Goal: Information Seeking & Learning: Learn about a topic

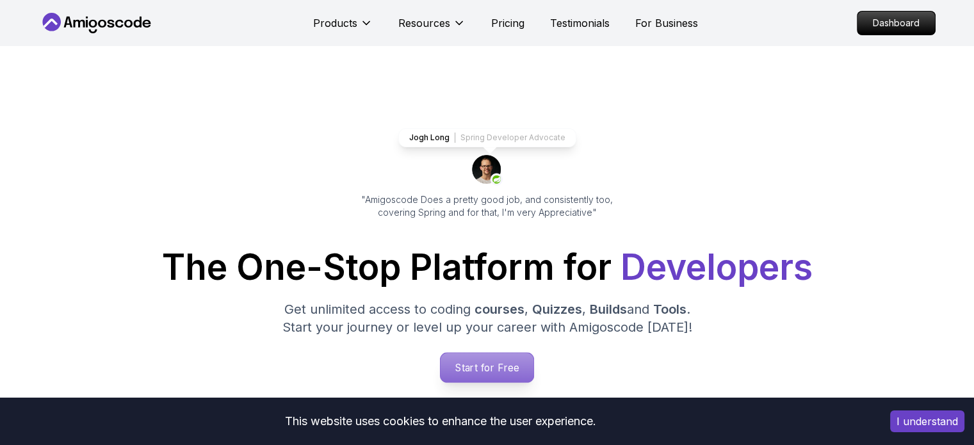
click at [489, 359] on p "Start for Free" at bounding box center [487, 367] width 93 height 29
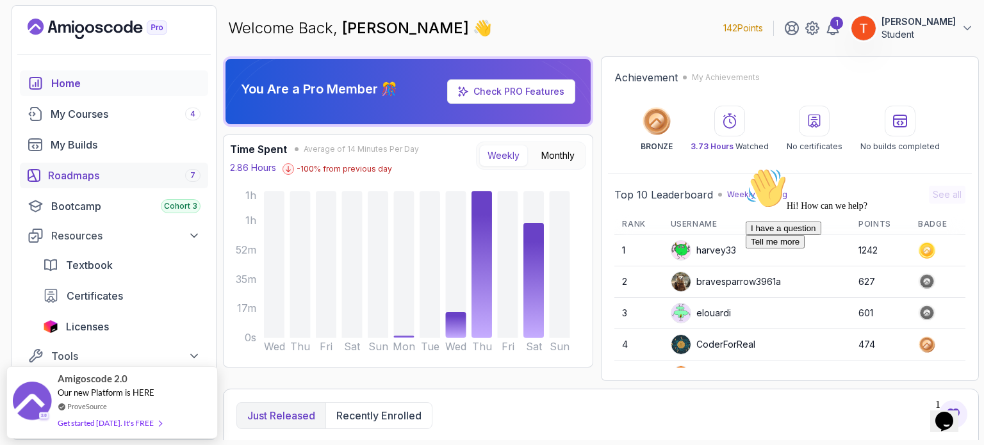
click at [102, 174] on div "Roadmaps 7" at bounding box center [124, 175] width 152 height 15
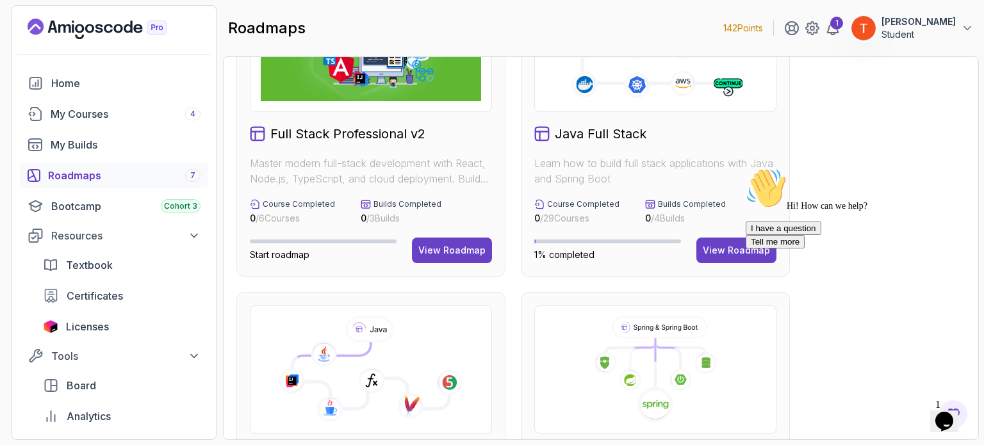
scroll to position [192, 0]
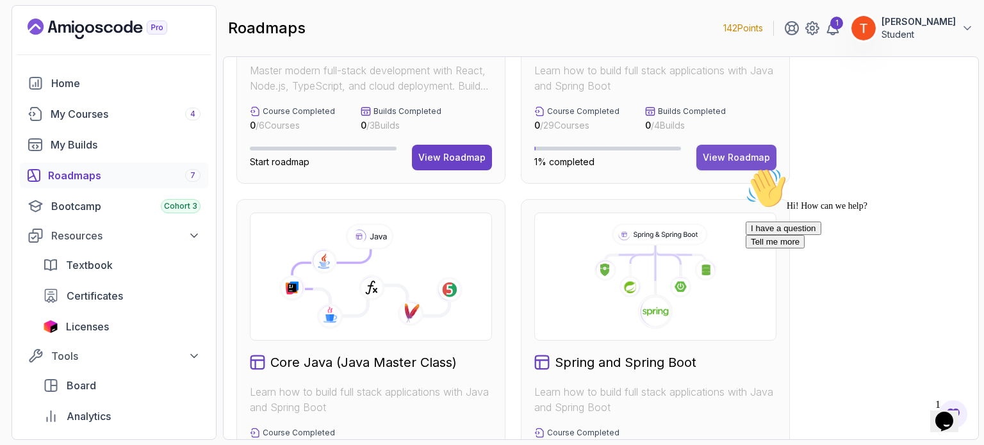
click at [722, 146] on button "View Roadmap" at bounding box center [736, 158] width 80 height 26
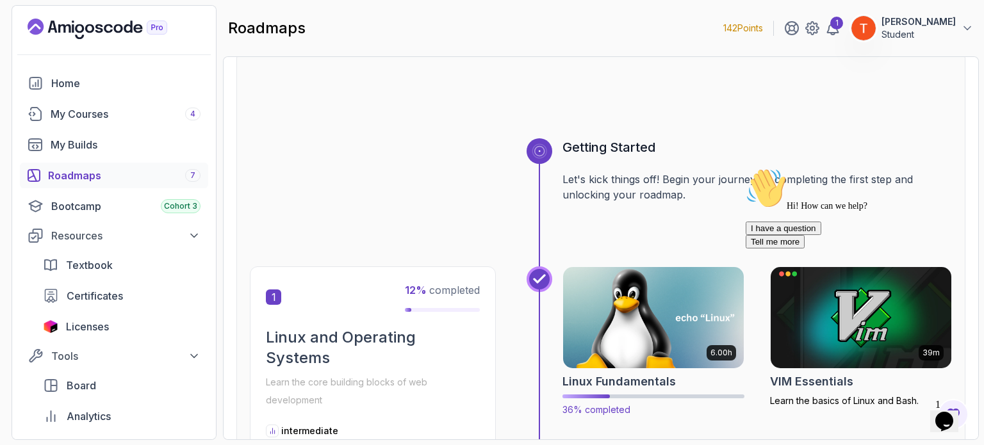
scroll to position [141, 0]
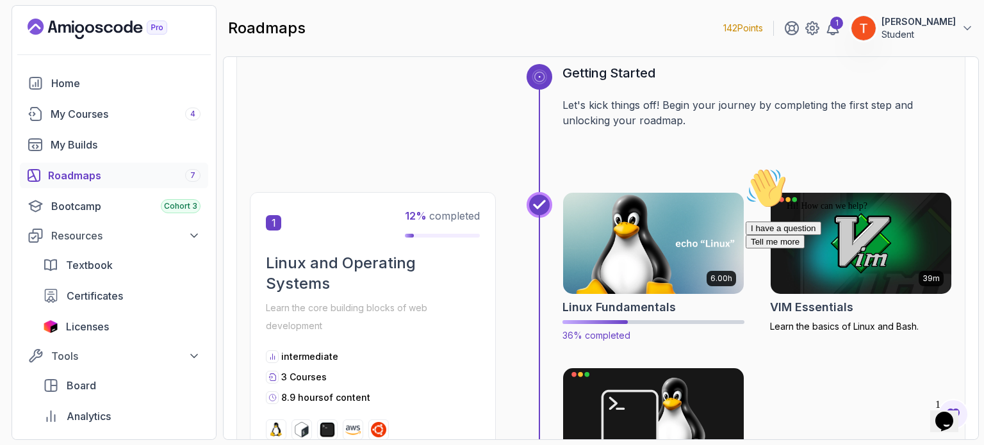
click at [637, 278] on img at bounding box center [653, 243] width 190 height 106
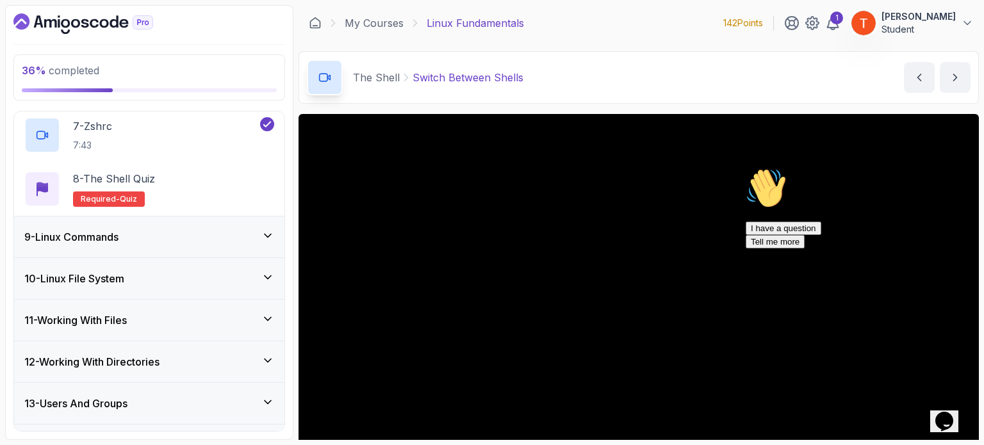
scroll to position [660, 0]
click at [114, 280] on h3 "10 - Linux File System" at bounding box center [74, 277] width 100 height 15
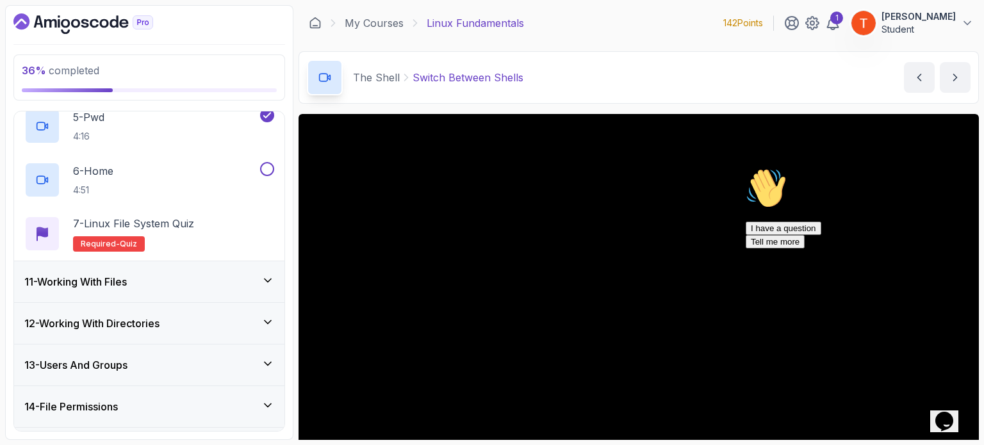
scroll to position [645, 0]
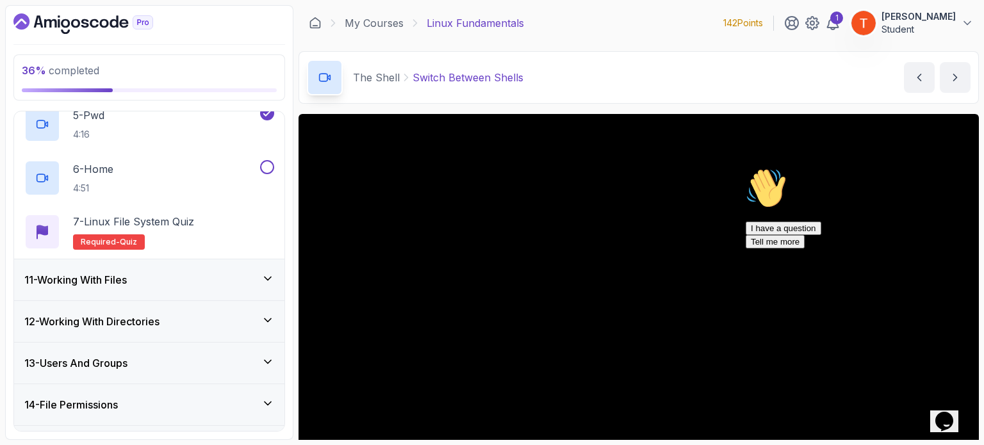
click at [154, 282] on div "11 - Working With Files" at bounding box center [149, 279] width 250 height 15
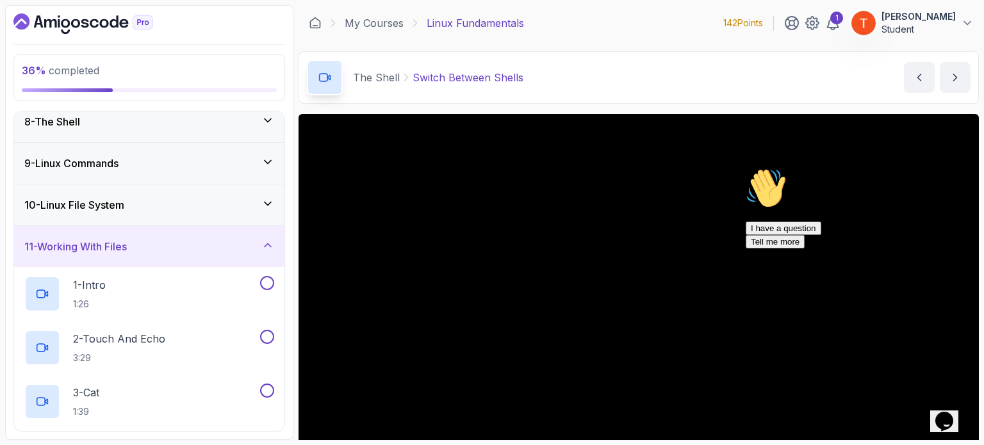
scroll to position [336, 0]
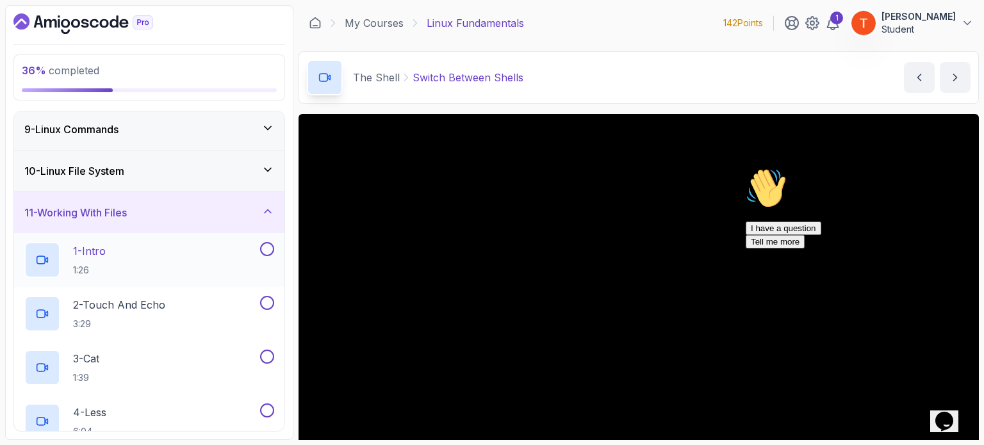
click at [102, 248] on p "1 - Intro" at bounding box center [89, 250] width 33 height 15
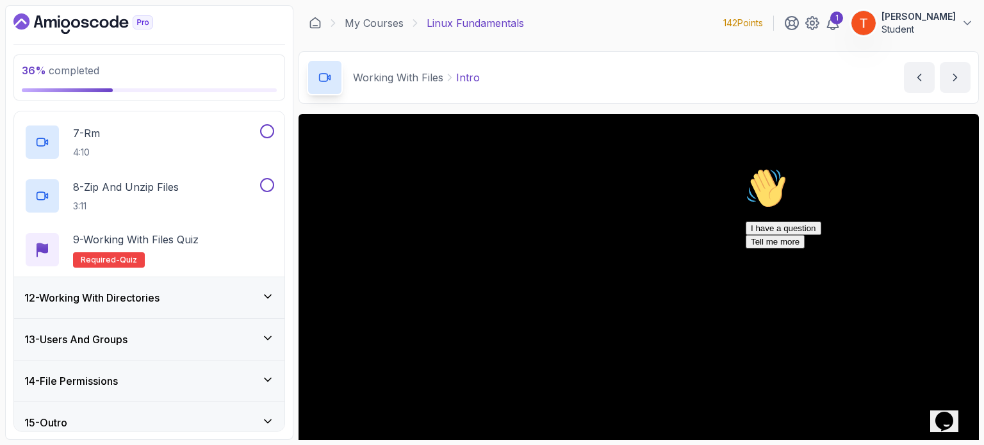
scroll to position [786, 0]
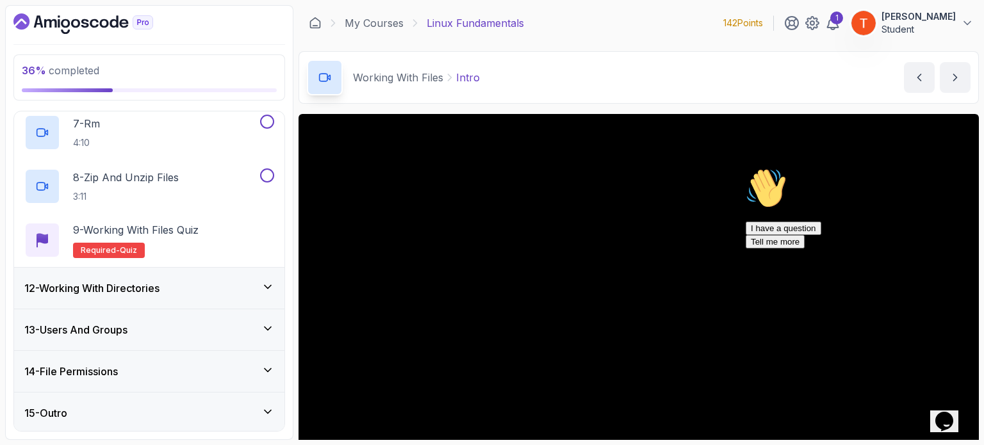
click at [127, 289] on h3 "12 - Working With Directories" at bounding box center [91, 287] width 135 height 15
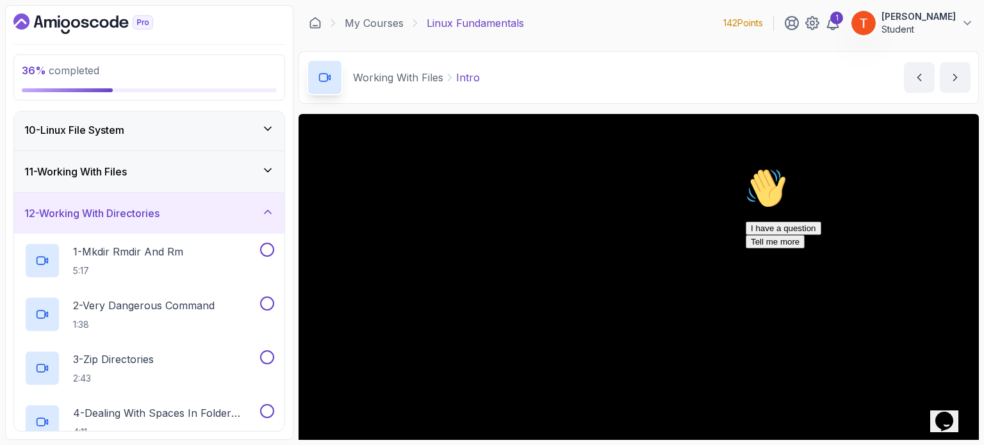
scroll to position [378, 0]
click at [151, 215] on h3 "12 - Working With Directories" at bounding box center [91, 211] width 135 height 15
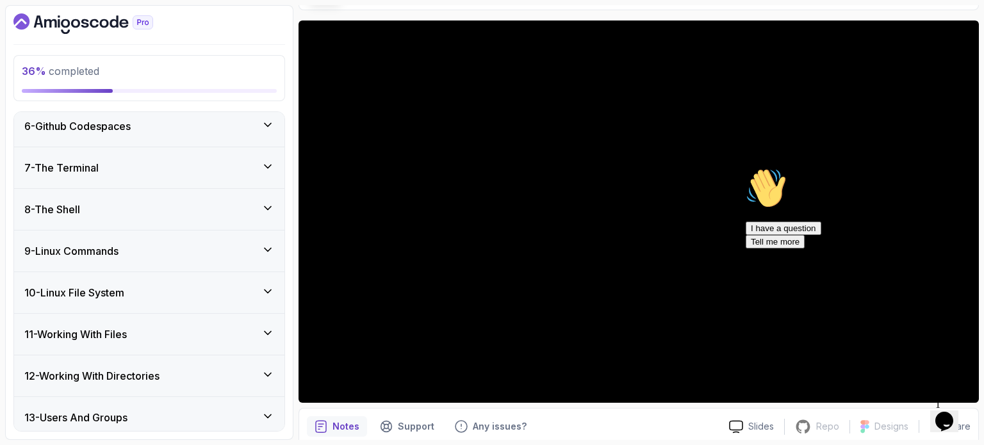
scroll to position [302, 0]
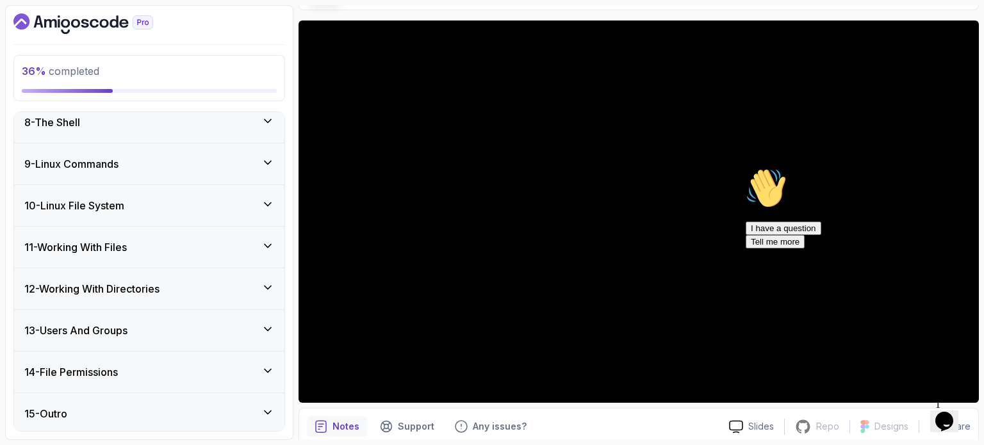
click at [161, 245] on div "11 - Working With Files" at bounding box center [149, 247] width 250 height 15
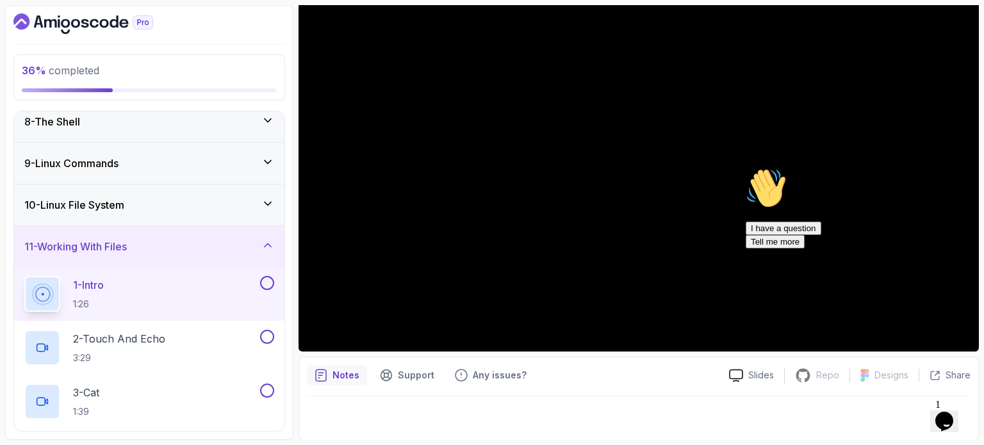
scroll to position [81, 0]
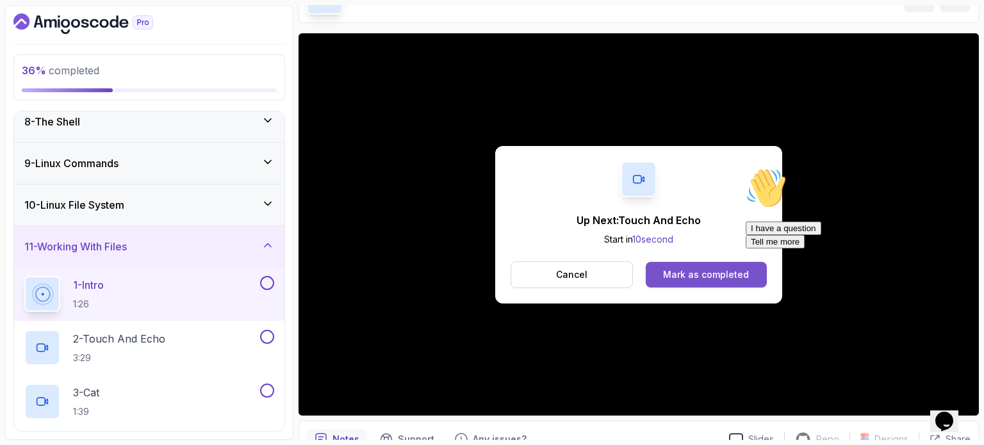
click at [690, 268] on div "Mark as completed" at bounding box center [706, 274] width 86 height 13
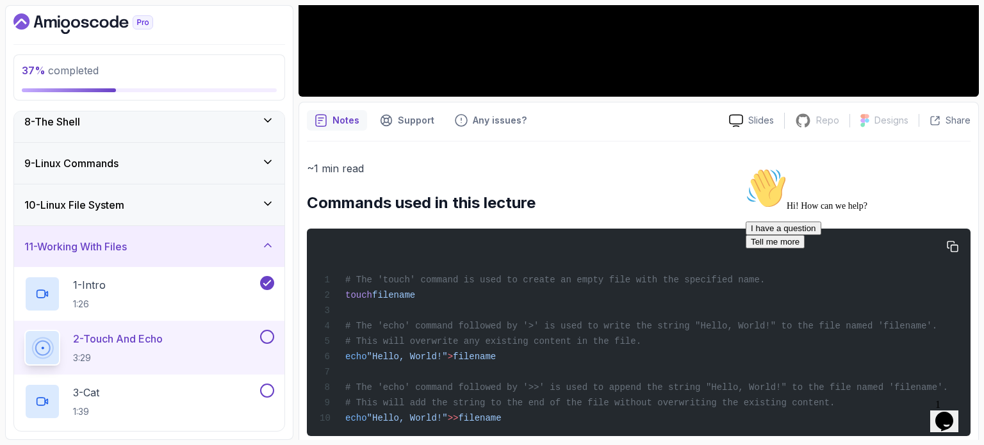
scroll to position [421, 0]
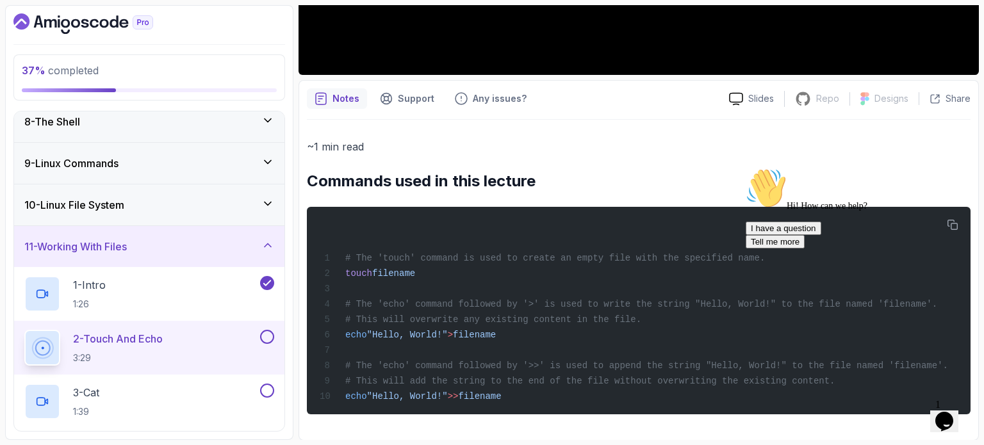
click at [947, 219] on div "Hi! How can we help? I have a question Tell me more" at bounding box center [860, 208] width 231 height 81
copy code "# The 'touch' command is used to create an empty file with the specified name. …"
drag, startPoint x: 341, startPoint y: 253, endPoint x: 557, endPoint y: 401, distance: 262.2
click at [557, 401] on div "# The 'touch' command is used to create an empty file with the specified name. …" at bounding box center [638, 311] width 643 height 192
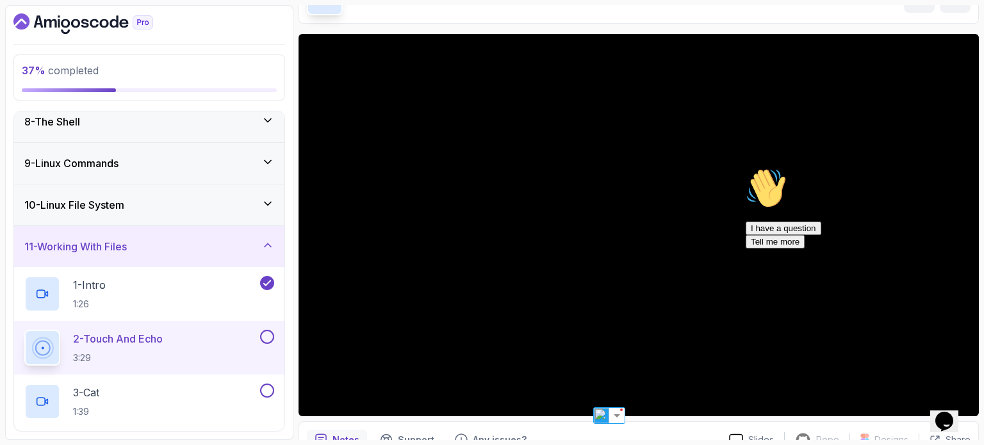
scroll to position [101, 0]
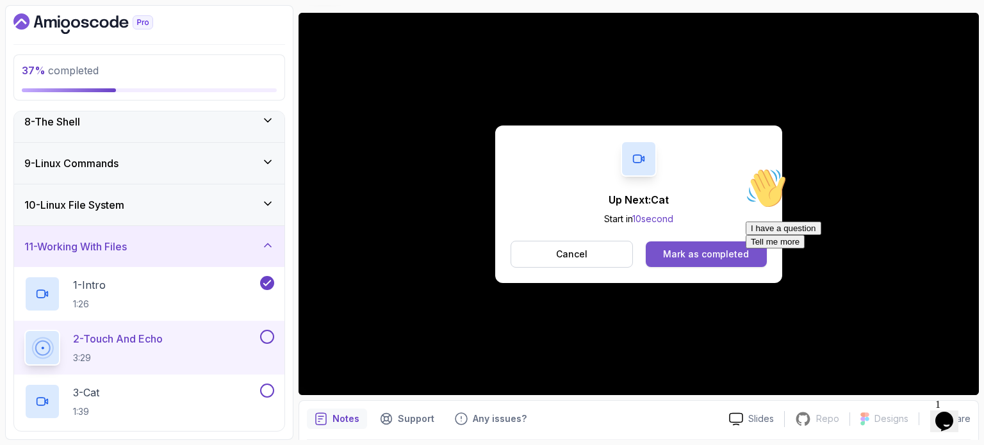
click at [705, 250] on div "Mark as completed" at bounding box center [706, 254] width 86 height 13
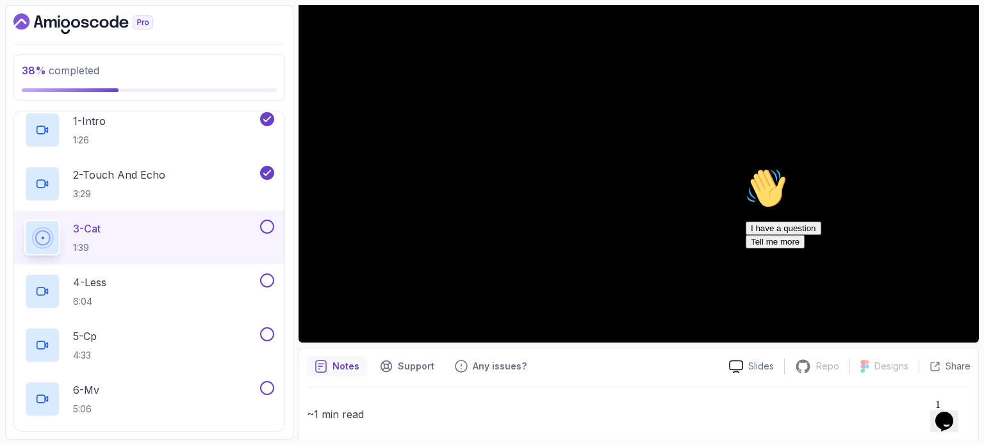
scroll to position [155, 0]
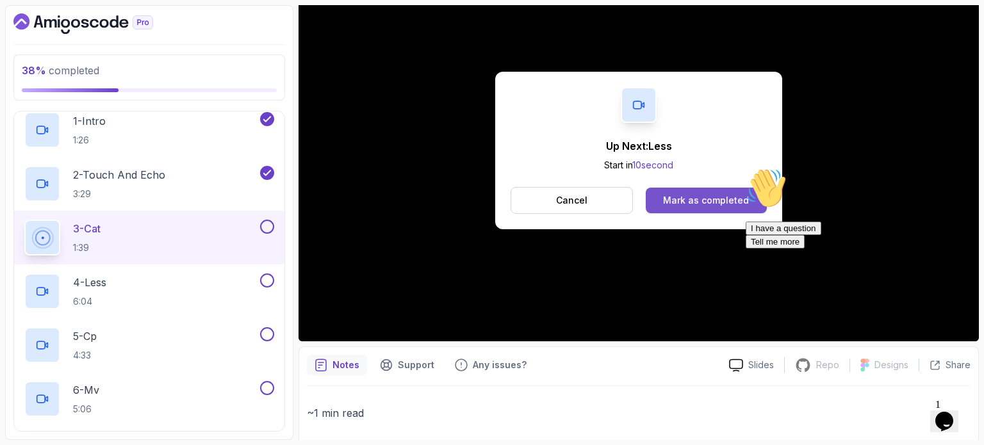
click at [698, 192] on button "Mark as completed" at bounding box center [706, 201] width 121 height 26
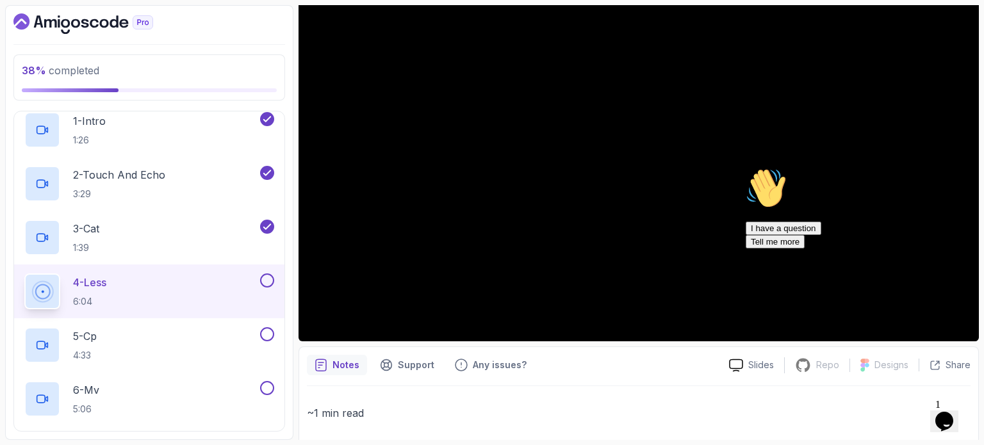
click at [745, 168] on icon "Chat attention grabber" at bounding box center [745, 168] width 0 height 0
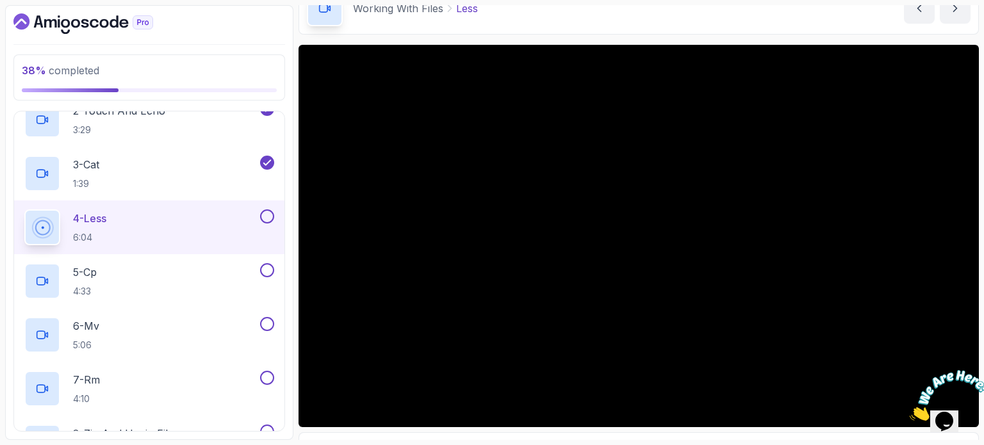
scroll to position [91, 0]
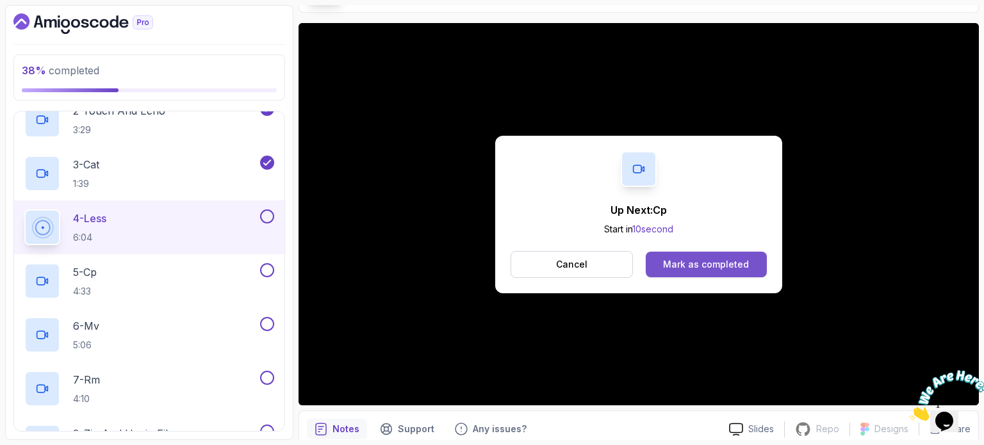
click at [708, 271] on button "Mark as completed" at bounding box center [706, 265] width 121 height 26
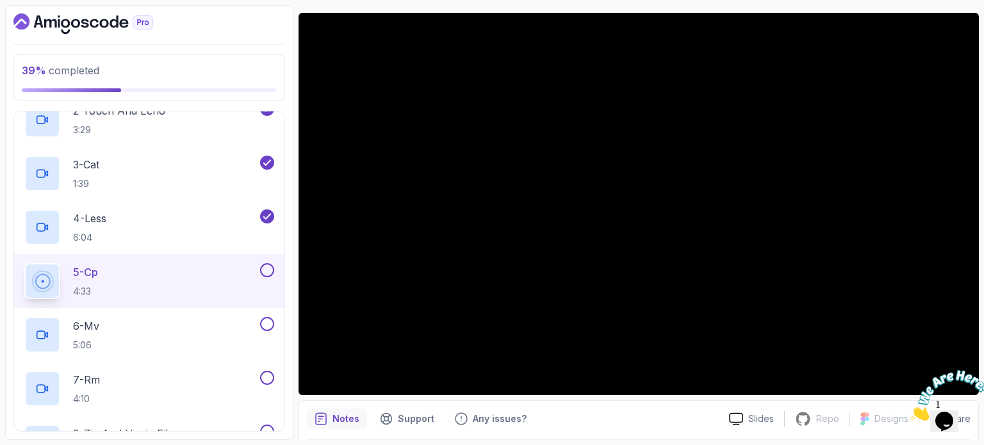
scroll to position [106, 0]
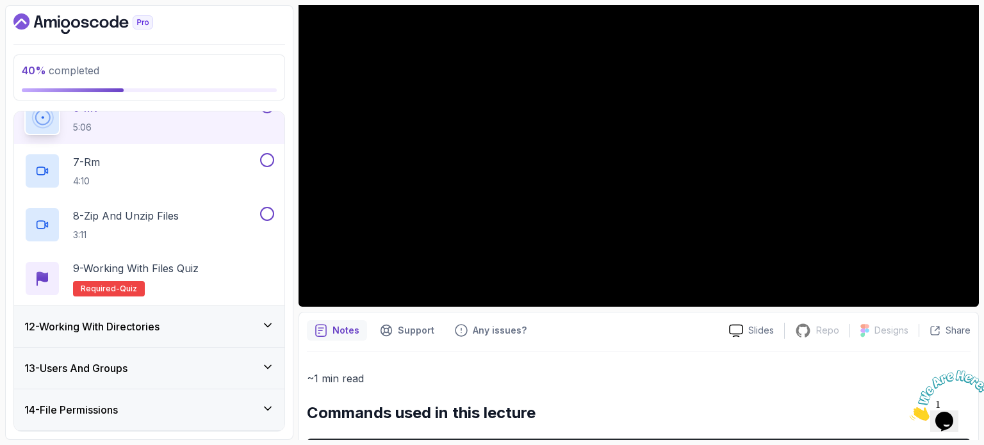
scroll to position [786, 0]
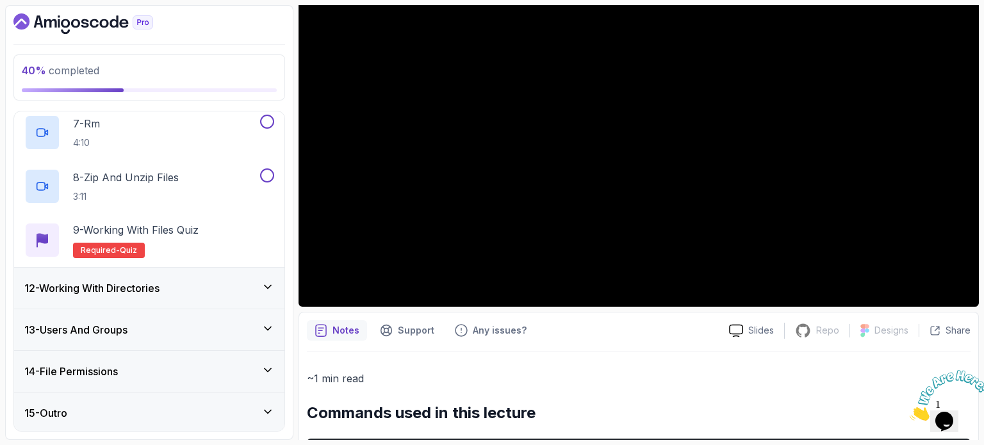
click at [118, 364] on h3 "14 - File Permissions" at bounding box center [70, 371] width 93 height 15
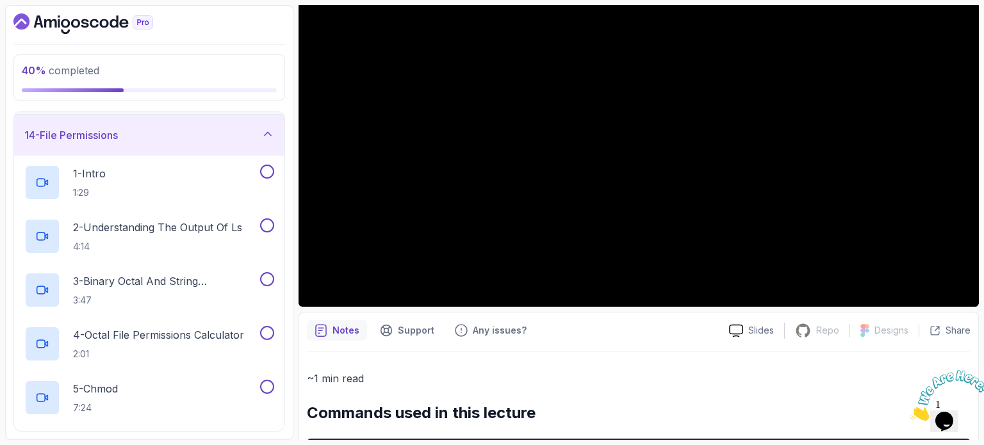
scroll to position [293, 0]
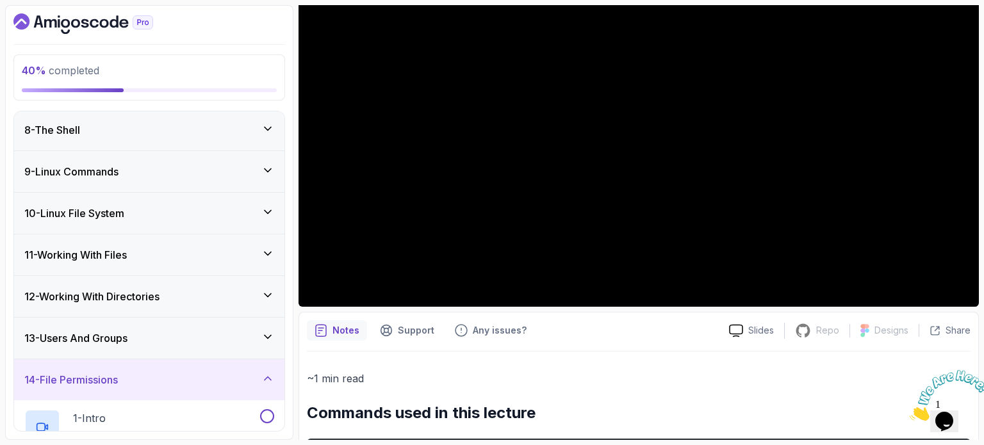
click at [167, 394] on div "14 - File Permissions" at bounding box center [149, 379] width 270 height 41
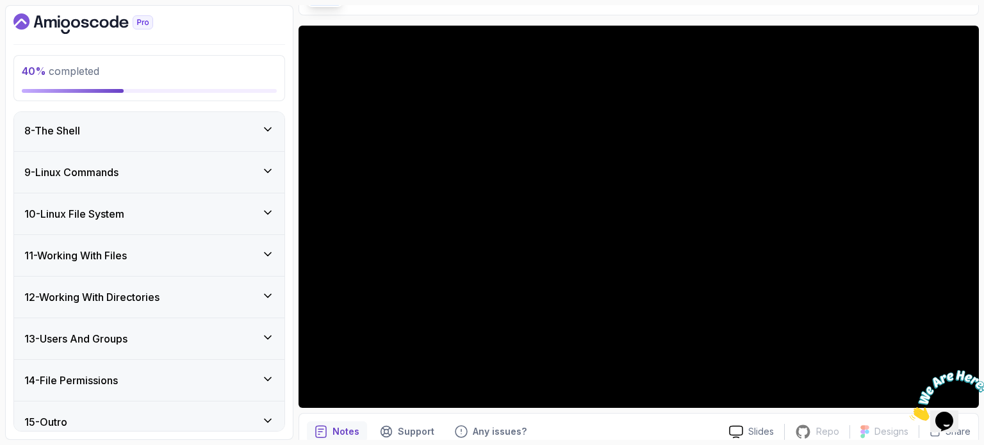
scroll to position [87, 0]
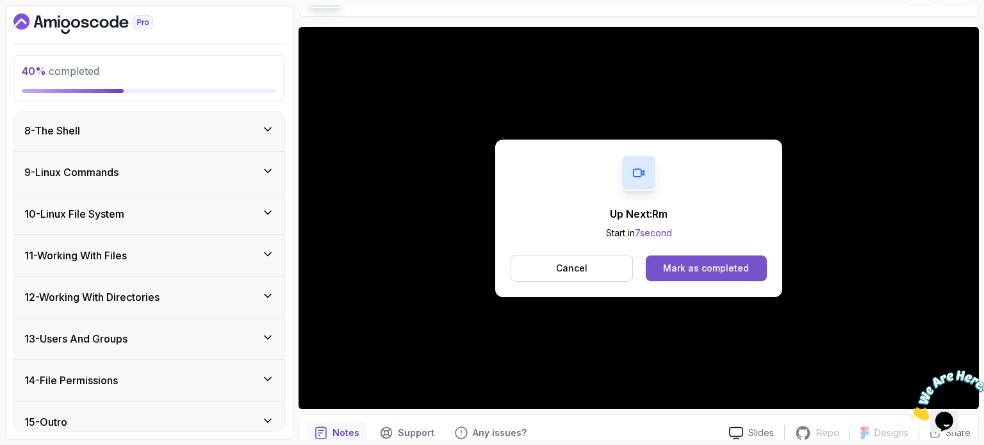
click at [681, 265] on div "Mark as completed" at bounding box center [706, 268] width 86 height 13
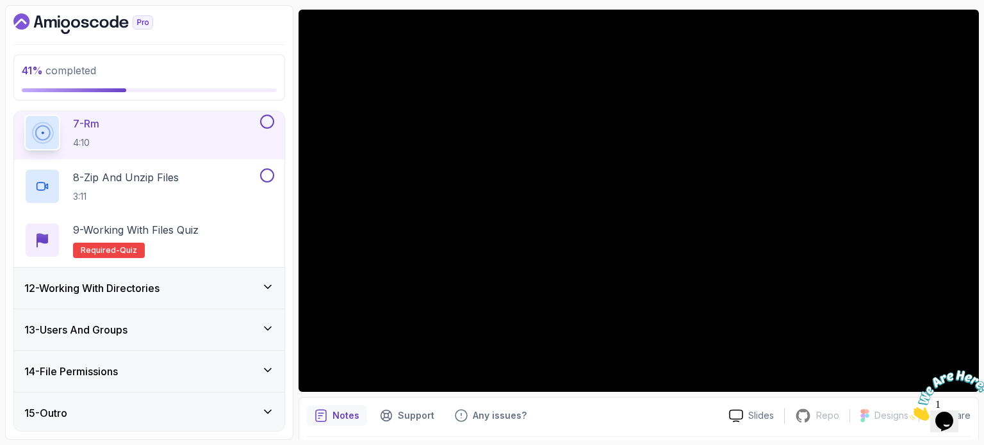
scroll to position [104, 0]
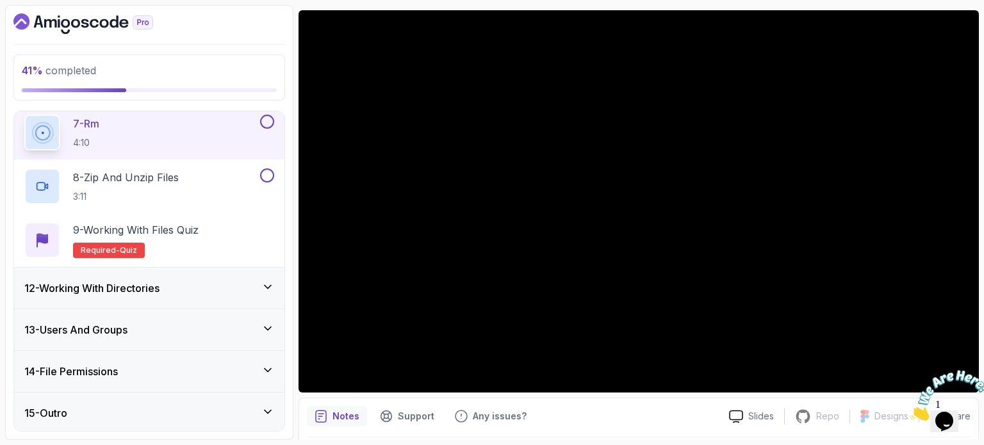
click at [113, 283] on h3 "12 - Working With Directories" at bounding box center [91, 287] width 135 height 15
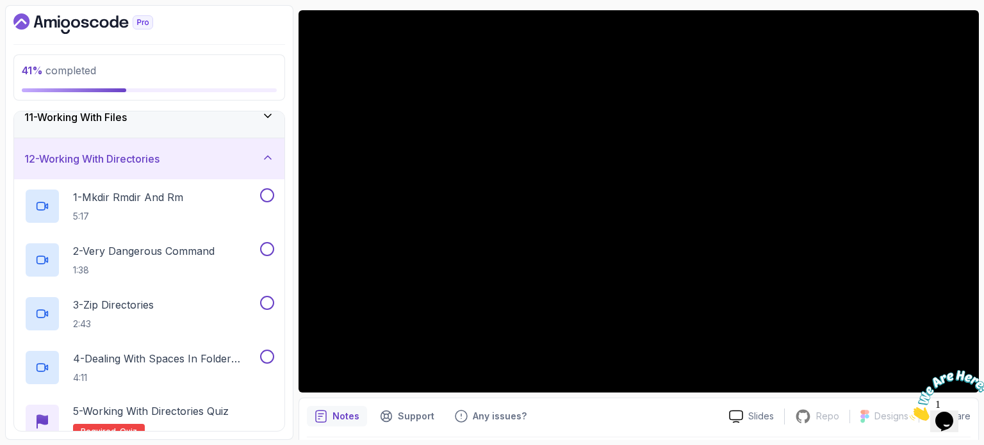
scroll to position [378, 0]
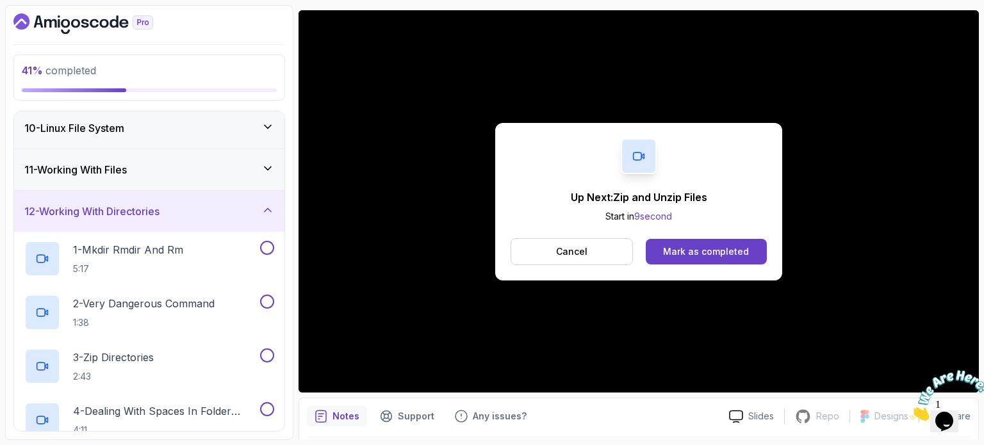
drag, startPoint x: 373, startPoint y: 7, endPoint x: 381, endPoint y: 342, distance: 335.0
